Goal: Navigation & Orientation: Go to known website

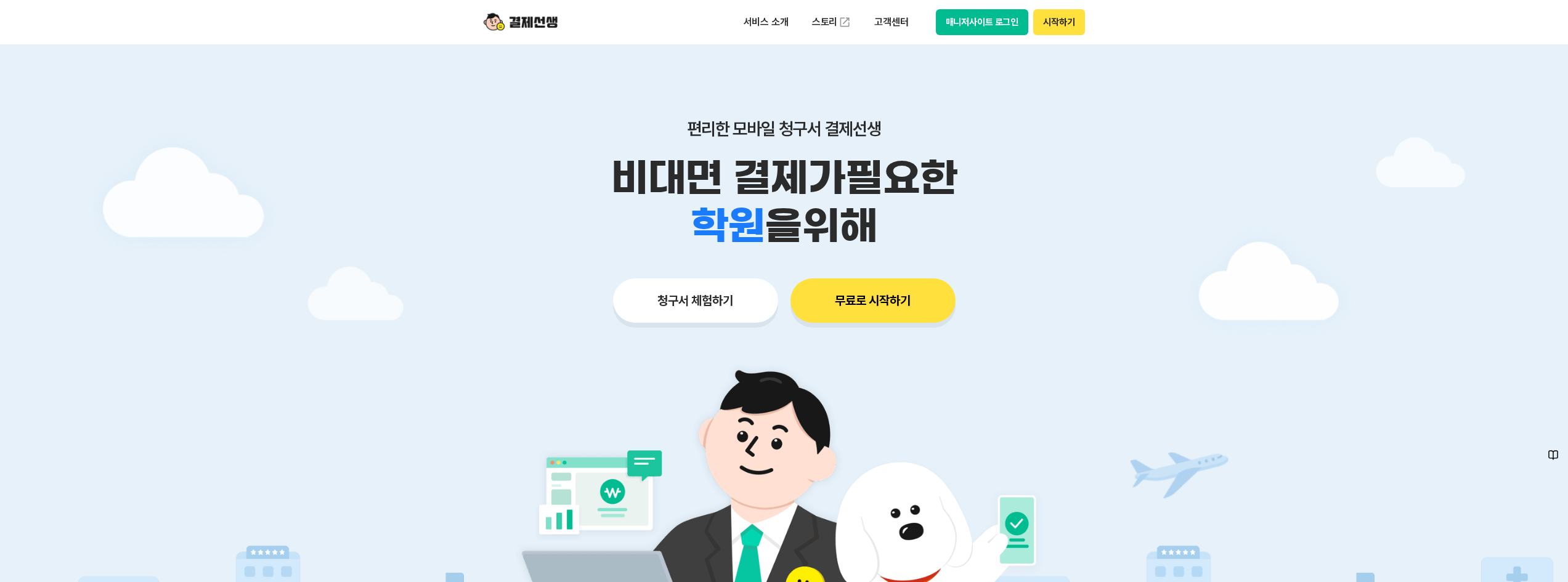
click at [1052, 35] on div "서비스 소개 스토리 고객센터 매니저사이트 로그인 시작하기" at bounding box center [784, 22] width 631 height 44
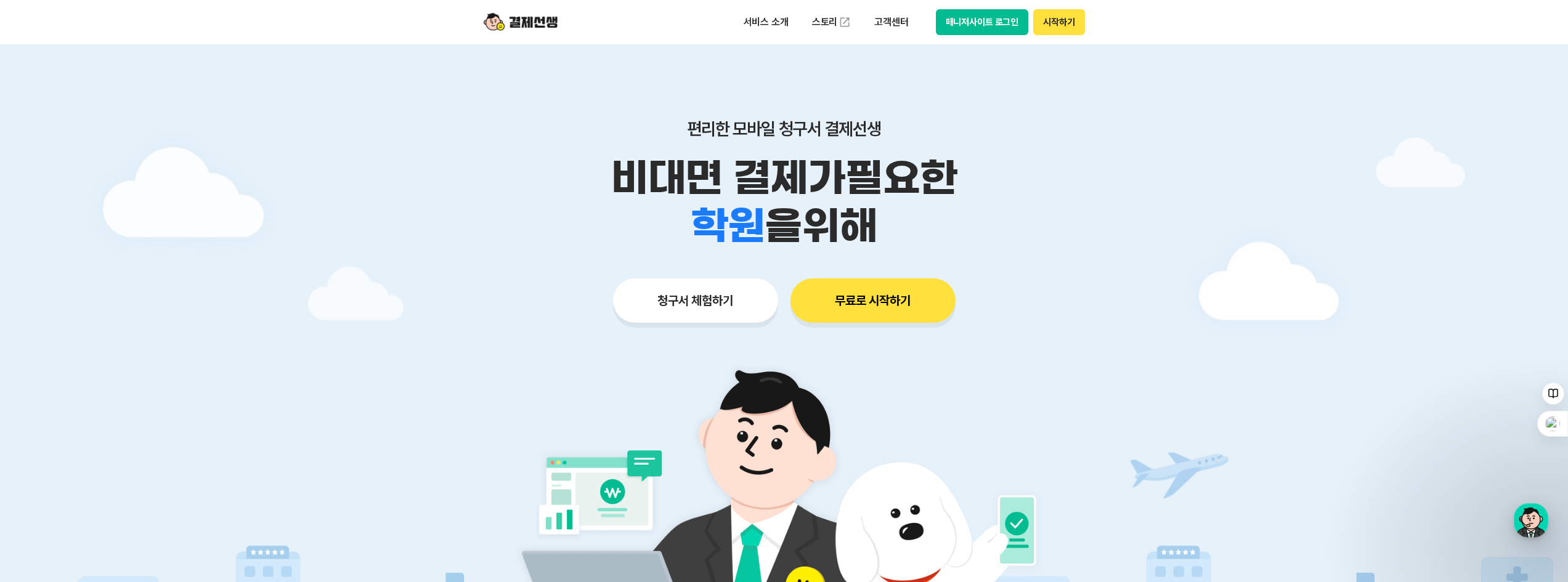
click at [1049, 24] on button "시작하기" at bounding box center [1059, 22] width 51 height 26
